Goal: Find contact information: Find contact information

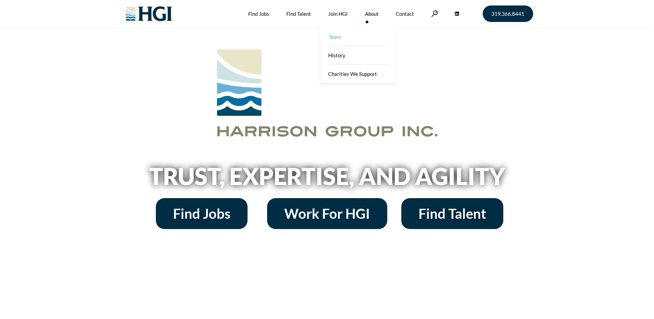
click at [341, 37] on link "Team" at bounding box center [359, 36] width 76 height 19
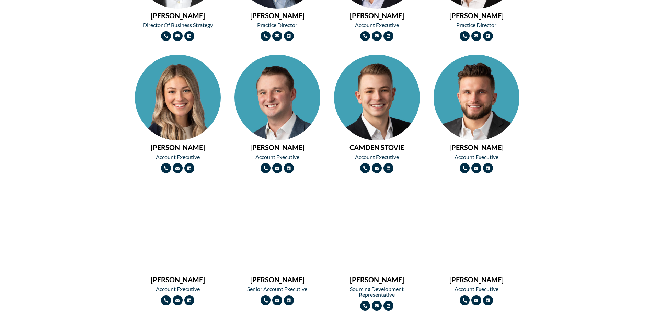
scroll to position [824, 0]
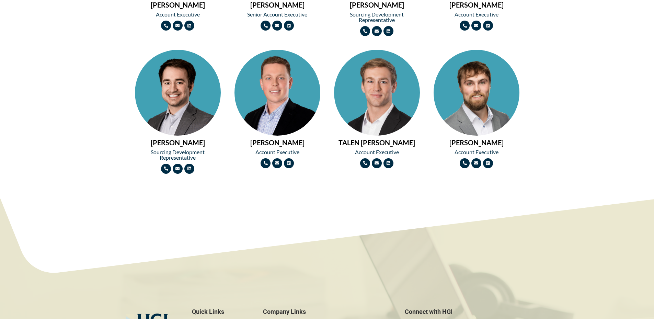
click at [273, 108] on img at bounding box center [277, 114] width 86 height 129
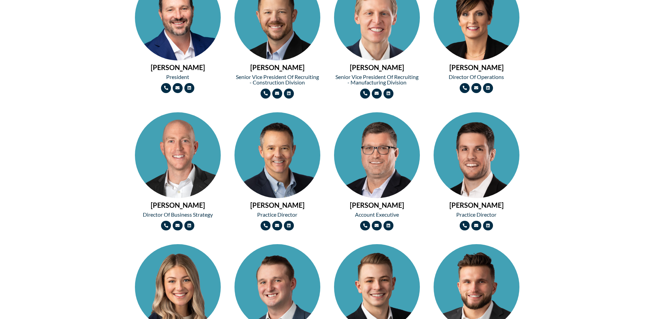
scroll to position [240, 0]
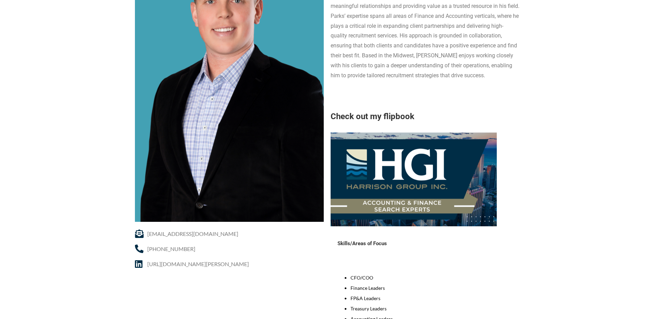
scroll to position [34, 0]
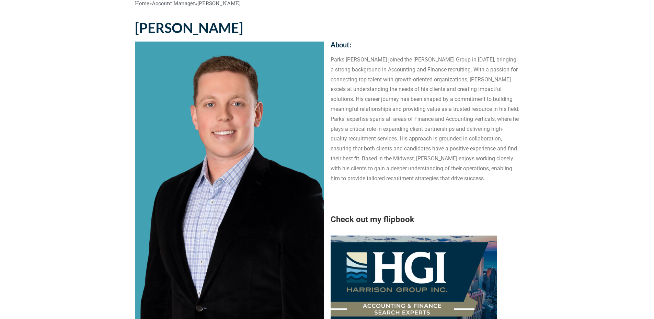
click at [442, 261] on img at bounding box center [414, 282] width 166 height 93
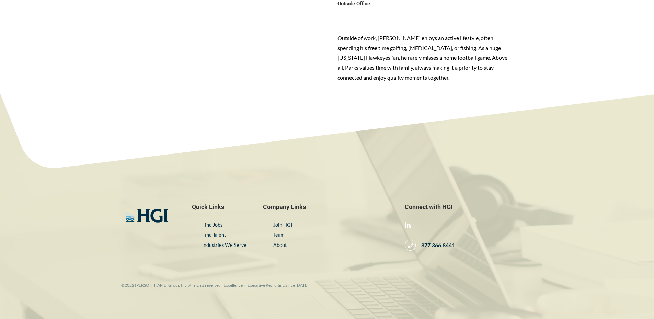
scroll to position [515, 0]
